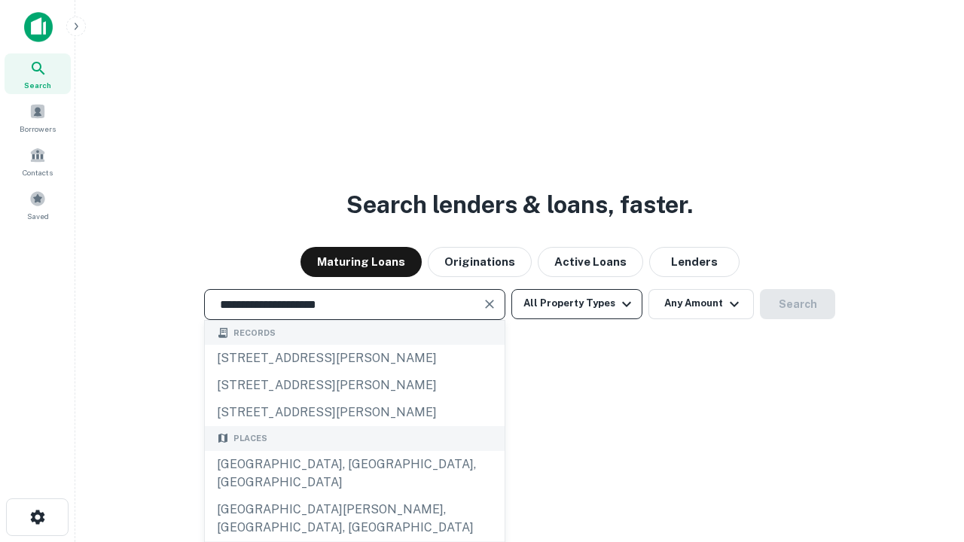
click at [354, 496] on div "[GEOGRAPHIC_DATA], [GEOGRAPHIC_DATA], [GEOGRAPHIC_DATA]" at bounding box center [355, 473] width 300 height 45
click at [577, 304] on button "All Property Types" at bounding box center [576, 304] width 131 height 30
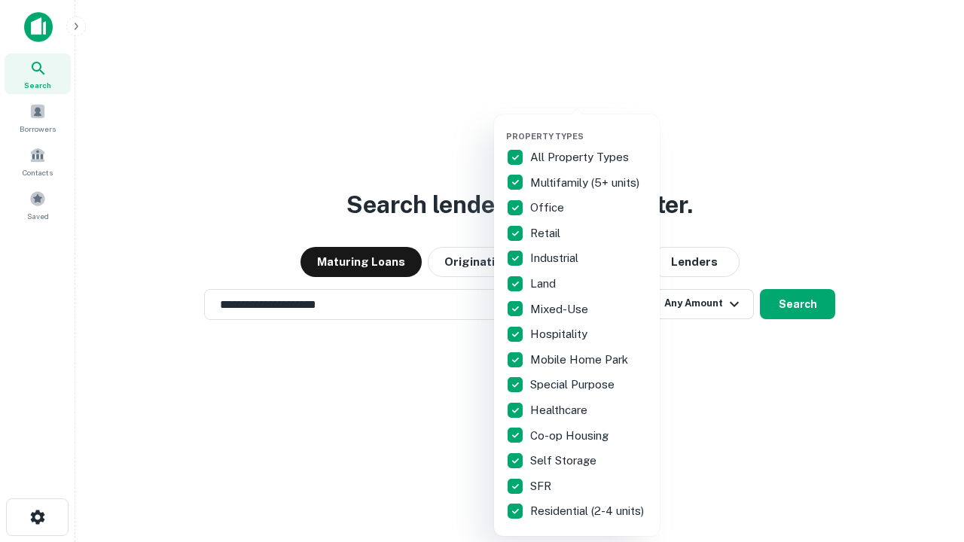
type input "**********"
click at [589, 127] on button "button" at bounding box center [589, 127] width 166 height 1
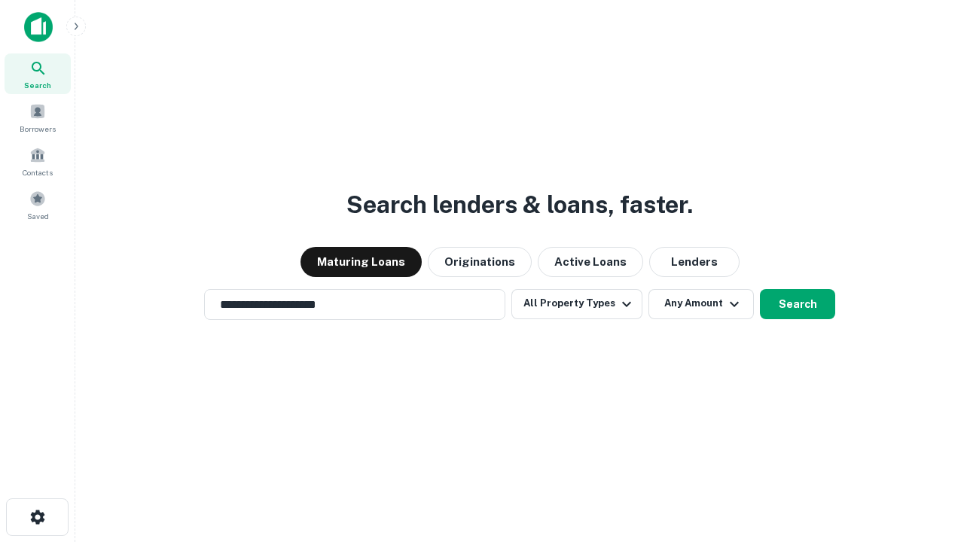
scroll to position [23, 0]
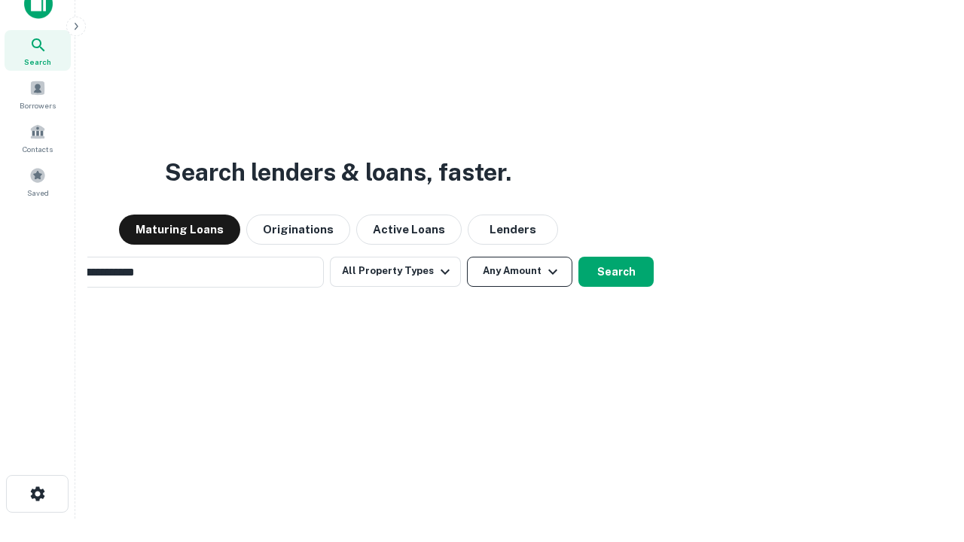
click at [467, 257] on button "Any Amount" at bounding box center [519, 272] width 105 height 30
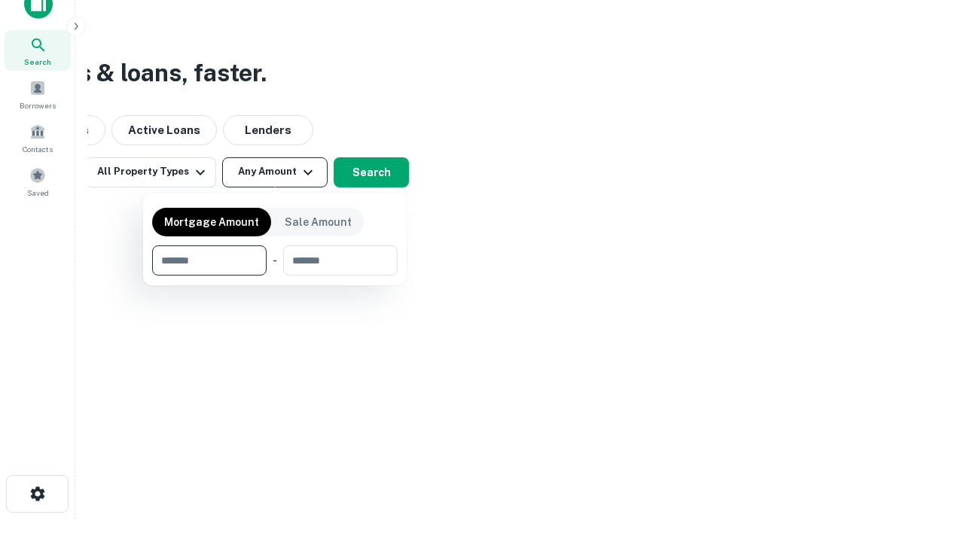
scroll to position [24, 0]
type input "*******"
click at [275, 276] on button "button" at bounding box center [275, 276] width 246 height 1
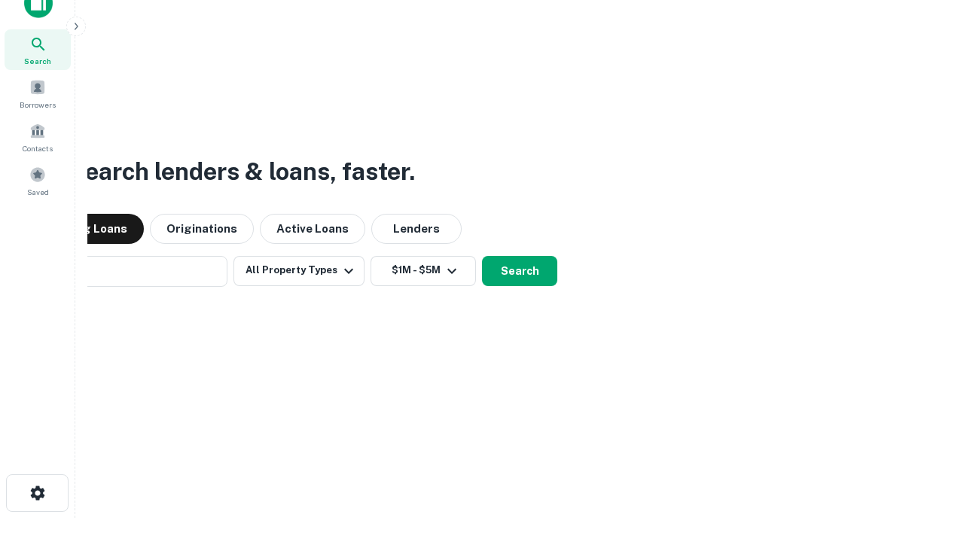
scroll to position [23, 0]
click at [482, 257] on button "Search" at bounding box center [519, 272] width 75 height 30
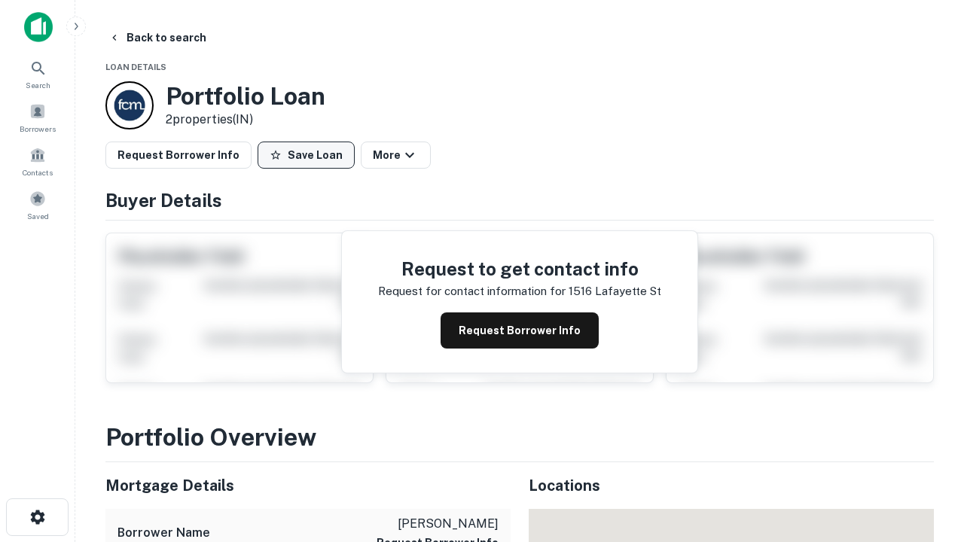
click at [306, 155] on button "Save Loan" at bounding box center [306, 155] width 97 height 27
